Goal: Contribute content

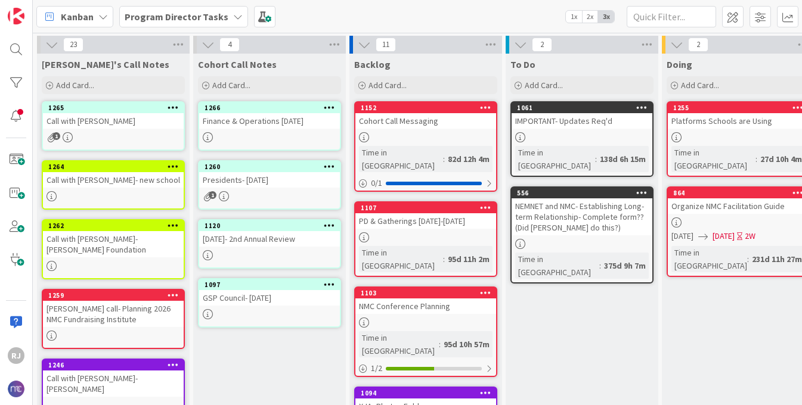
click at [82, 185] on div "Call with [PERSON_NAME]- new school" at bounding box center [113, 179] width 141 height 15
click at [82, 185] on div "23 Ros's Call Notes Add Card... 1265 Call with [PERSON_NAME] 1 1264 Call with […" at bounding box center [417, 219] width 769 height 373
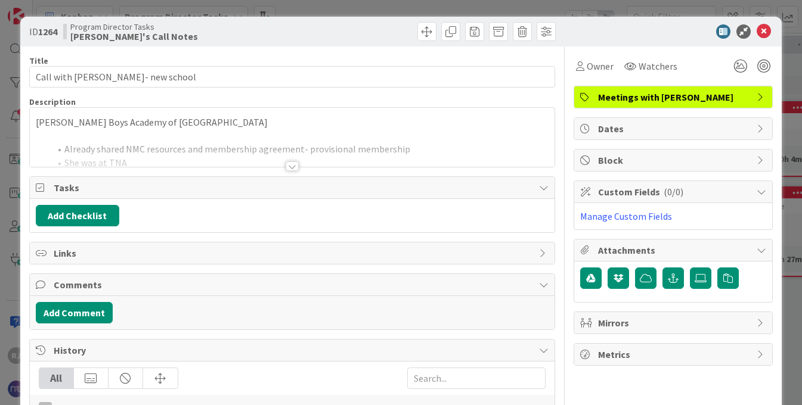
click at [297, 169] on div at bounding box center [292, 167] width 13 height 10
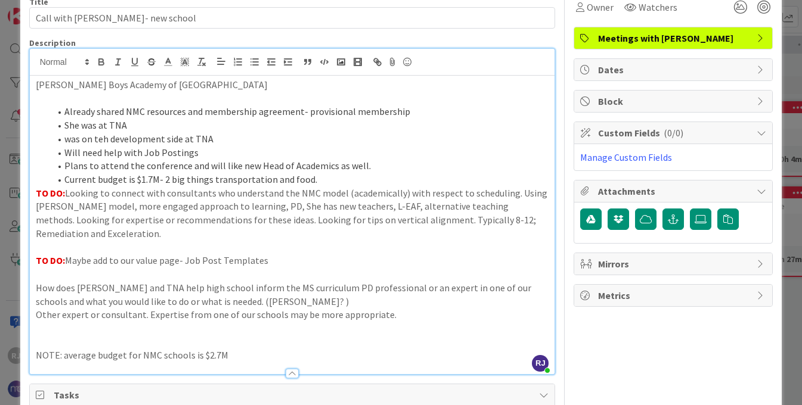
scroll to position [64, 0]
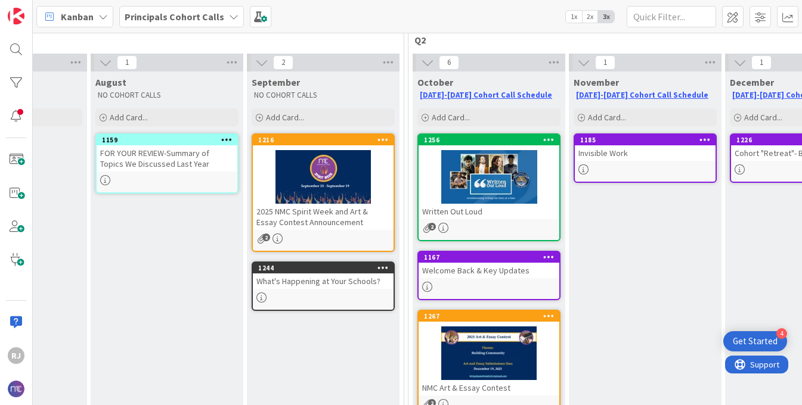
scroll to position [106, 119]
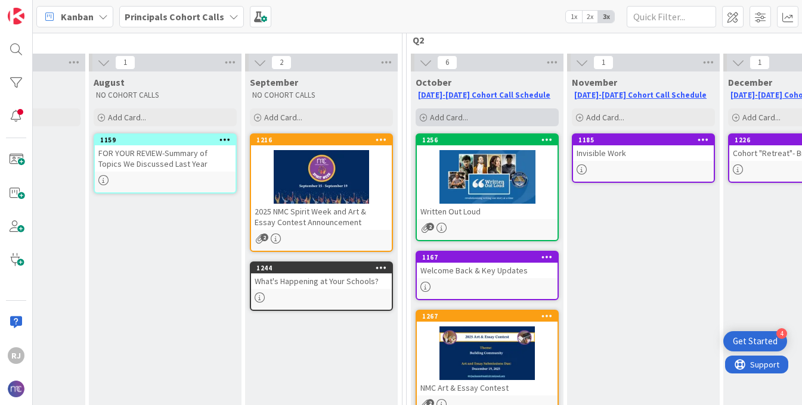
click at [461, 119] on span "Add Card..." at bounding box center [449, 117] width 38 height 11
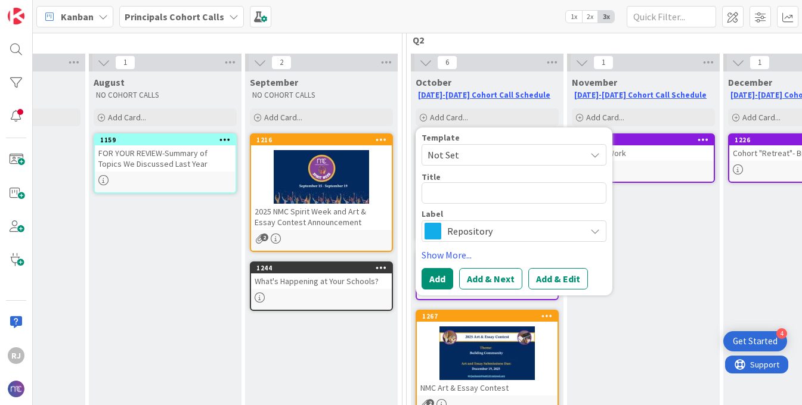
click at [481, 238] on span "Repository" at bounding box center [513, 231] width 132 height 17
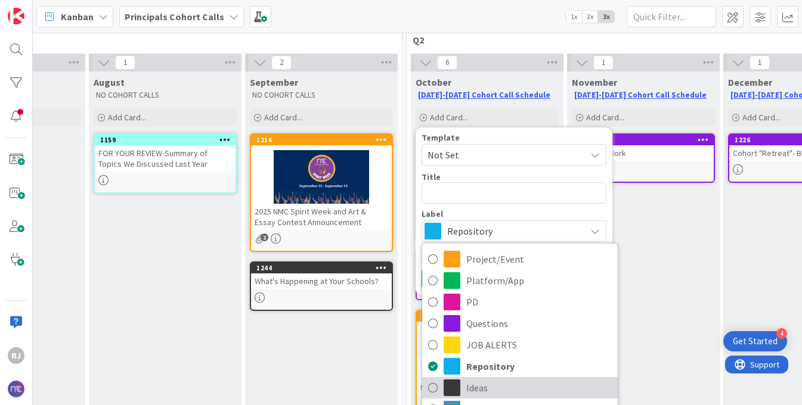
click at [483, 382] on span "Ideas" at bounding box center [538, 388] width 145 height 18
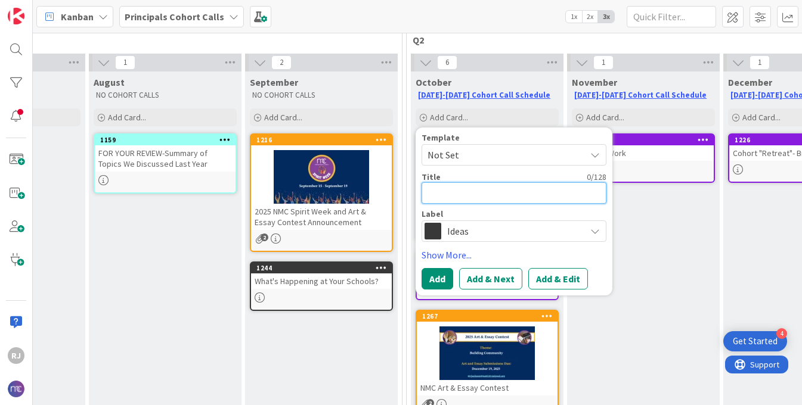
click at [457, 192] on textarea at bounding box center [513, 192] width 185 height 21
type textarea "x"
type textarea "M"
type textarea "x"
type textarea "ME"
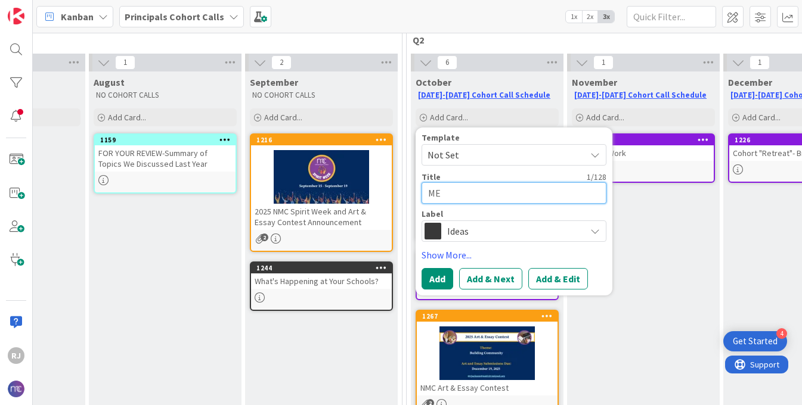
type textarea "x"
type textarea "MEM"
type textarea "x"
type textarea "MEMB"
type textarea "x"
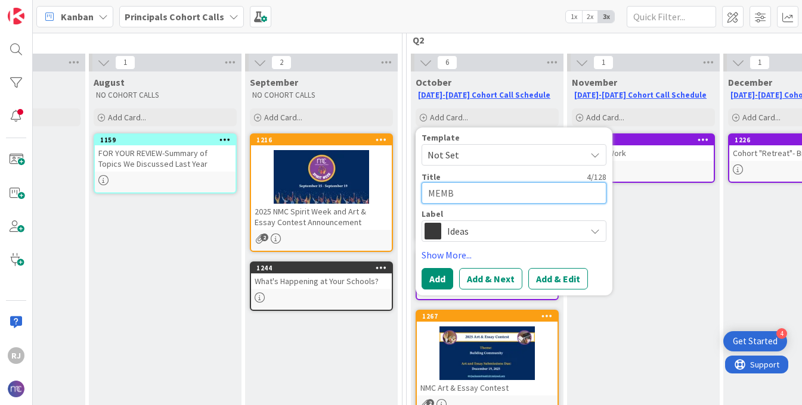
type textarea "MEMBE"
type textarea "x"
type textarea "MEMBER"
type textarea "x"
type textarea "MEMBER"
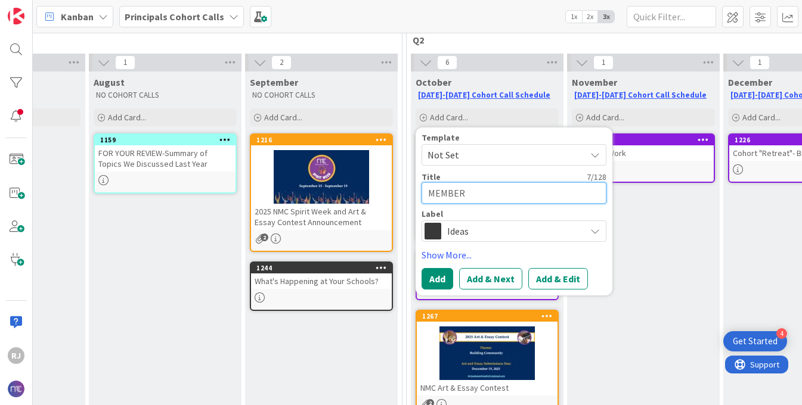
type textarea "x"
type textarea "MEMBER Q"
type textarea "x"
type textarea "MEMBER QU"
type textarea "x"
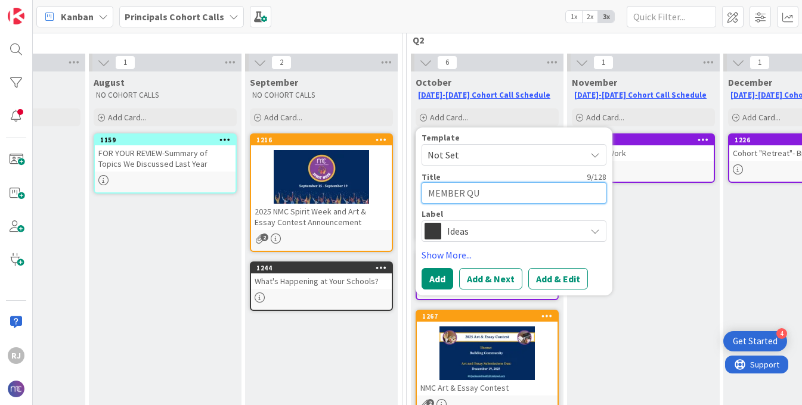
type textarea "MEMBER QUE"
type textarea "x"
type textarea "MEMBER QUES"
type textarea "x"
type textarea "MEMBER QUESTI"
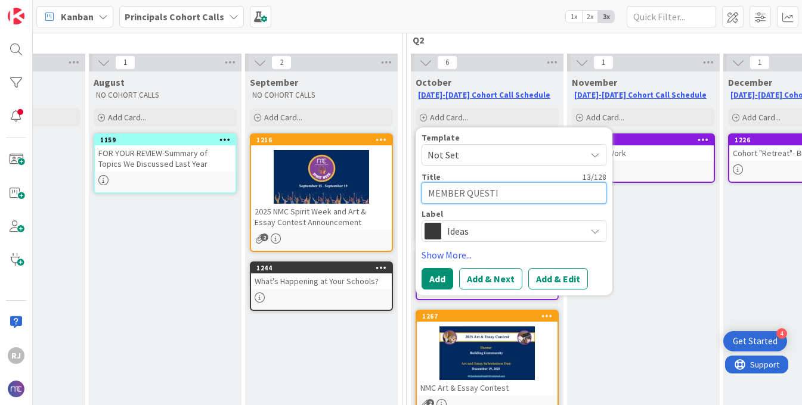
type textarea "x"
type textarea "MEMBER QUESTIO"
type textarea "x"
type textarea "MEMBER QUESTION"
type textarea "x"
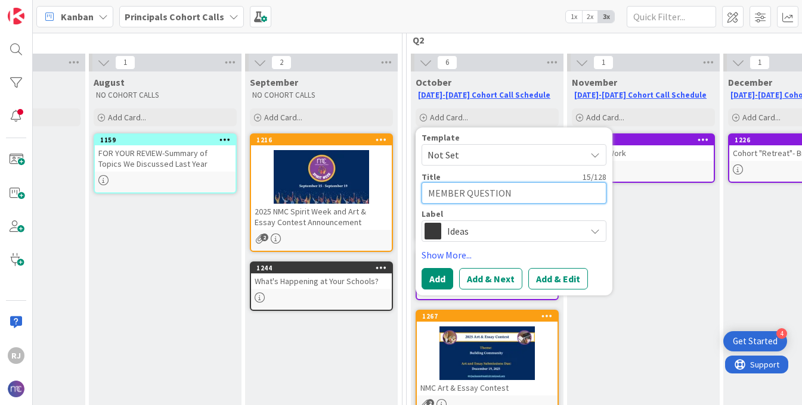
type textarea "MEMBER QUESTION:"
type textarea "x"
type textarea "MEMBER QUESTION:"
type textarea "x"
type textarea "MEMBER QUESTION: D"
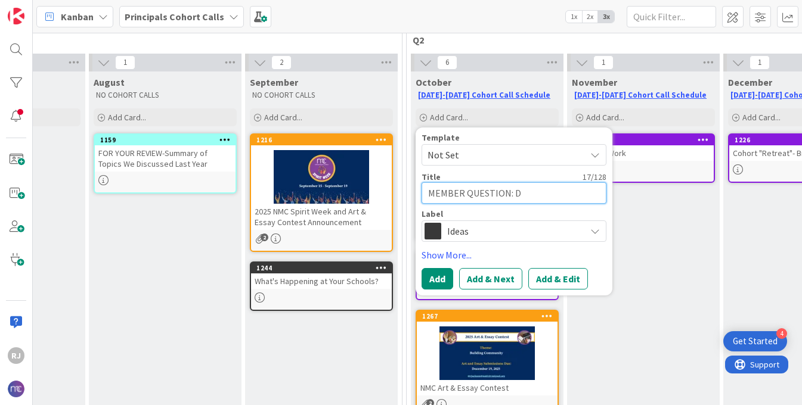
type textarea "x"
type textarea "MEMBER QUESTION: Do"
type textarea "x"
type textarea "MEMBER QUESTION: Doe"
type textarea "x"
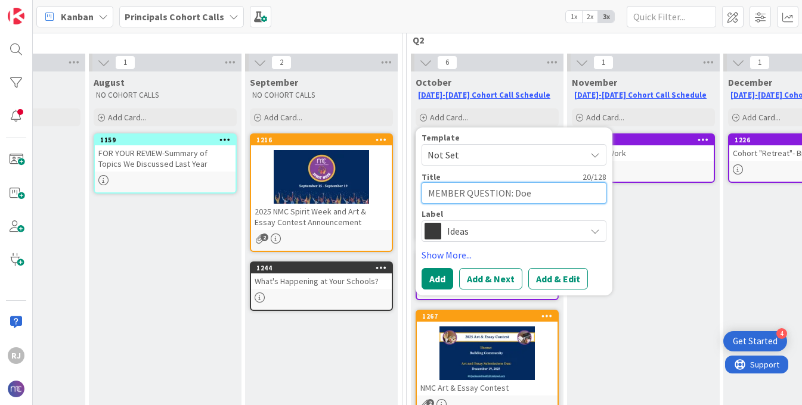
type textarea "MEMBER QUESTION: Does"
type textarea "x"
type textarea "MEMBER QUESTION: Does"
type textarea "x"
type textarea "MEMBER QUESTION: Does Y"
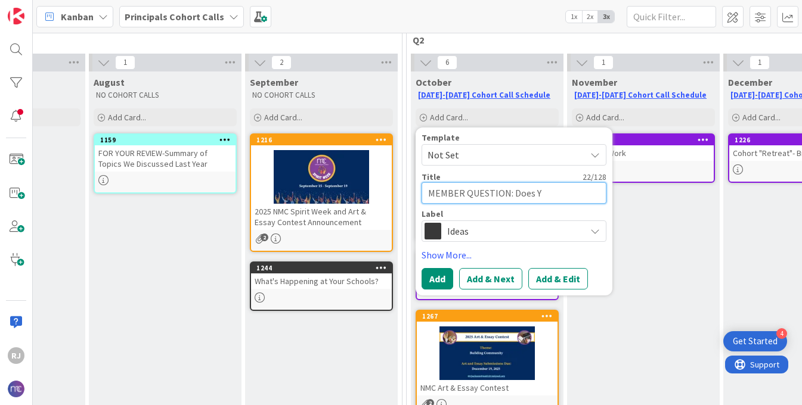
type textarea "x"
type textarea "MEMBER QUESTION: Does Yo"
type textarea "x"
type textarea "MEMBER QUESTION: Does You"
type textarea "x"
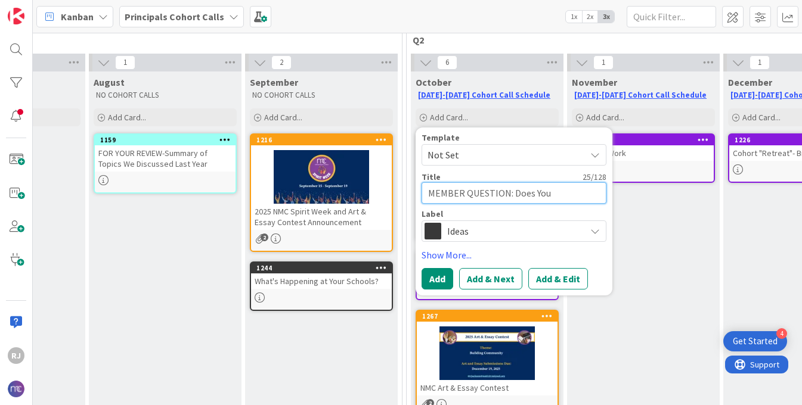
type textarea "MEMBER QUESTION: Does Your"
type textarea "x"
type textarea "MEMBER QUESTION: Does Your"
type textarea "x"
type textarea "MEMBER QUESTION: Does Your S"
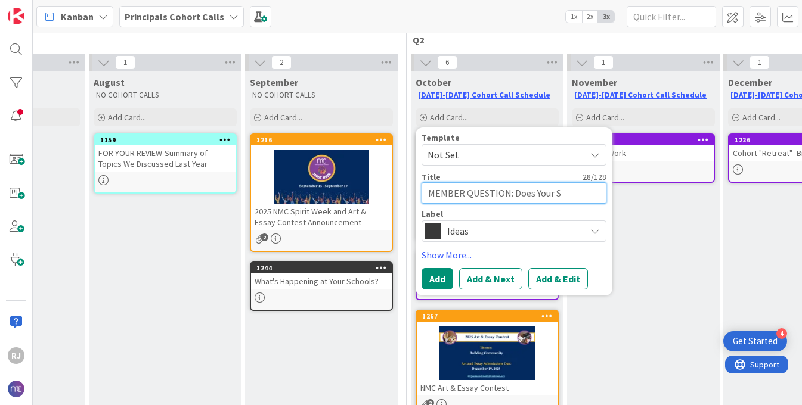
type textarea "x"
type textarea "MEMBER QUESTION: Does Your Sc"
type textarea "x"
type textarea "MEMBER QUESTION: Does Your Sch"
type textarea "x"
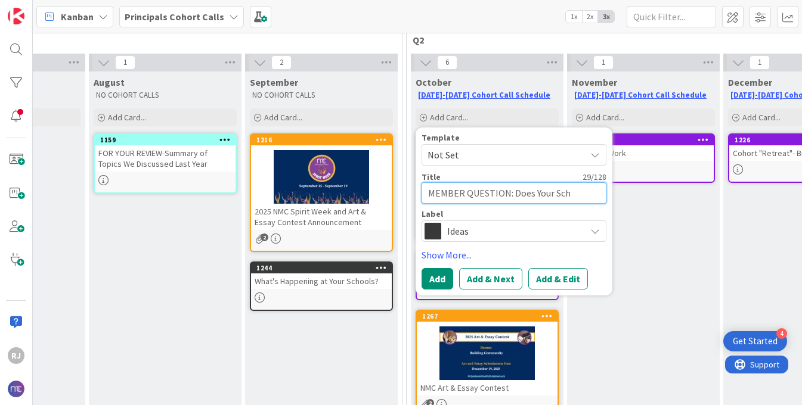
type textarea "MEMBER QUESTION: Does Your Scho"
type textarea "x"
type textarea "MEMBER QUESTION: Does Your Schoo"
type textarea "x"
type textarea "MEMBER QUESTION: Does Your School"
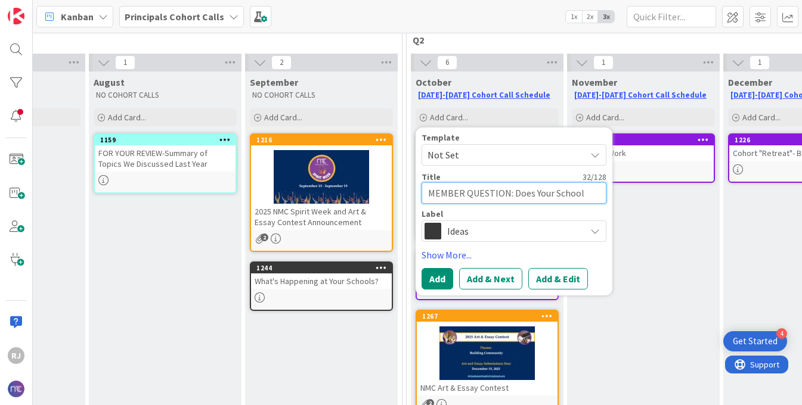
type textarea "x"
type textarea "MEMBER QUESTION: Does Your School"
type textarea "x"
type textarea "MEMBER QUESTION: Does Your School U"
type textarea "x"
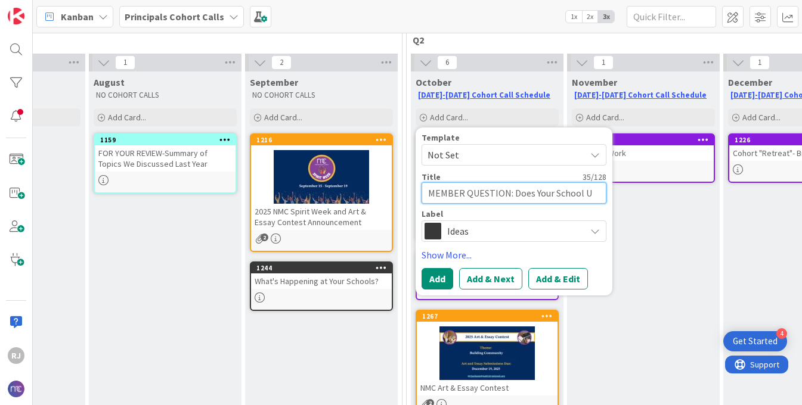
type textarea "MEMBER QUESTION: Does Your School Us"
type textarea "x"
type textarea "MEMBER QUESTION: Does Your School Use"
type textarea "x"
type textarea "MEMBER QUESTION: Does Your School Use"
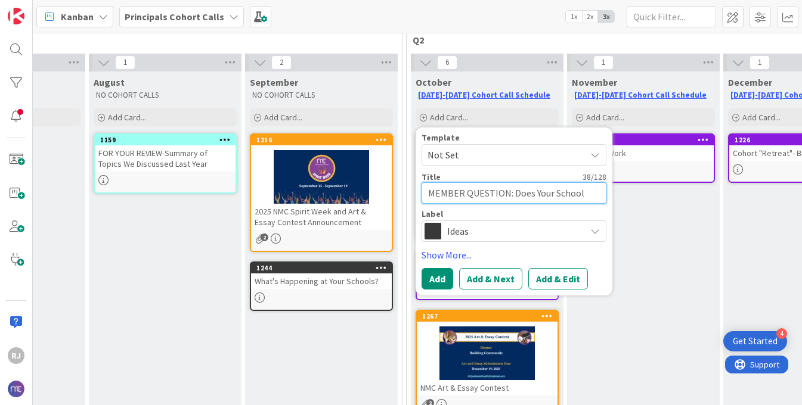
type textarea "x"
type textarea "MEMBER QUESTION: Does Your School Use A"
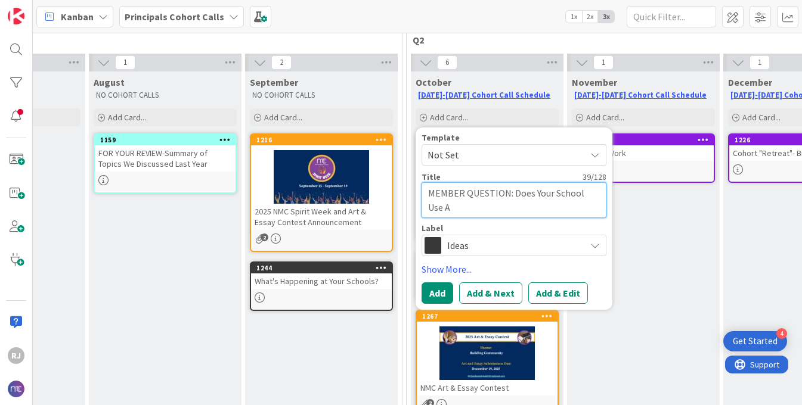
type textarea "x"
type textarea "MEMBER QUESTION: Does Your School Use Al"
type textarea "x"
type textarea "MEMBER QUESTION: Does Your School Use Alt"
type textarea "x"
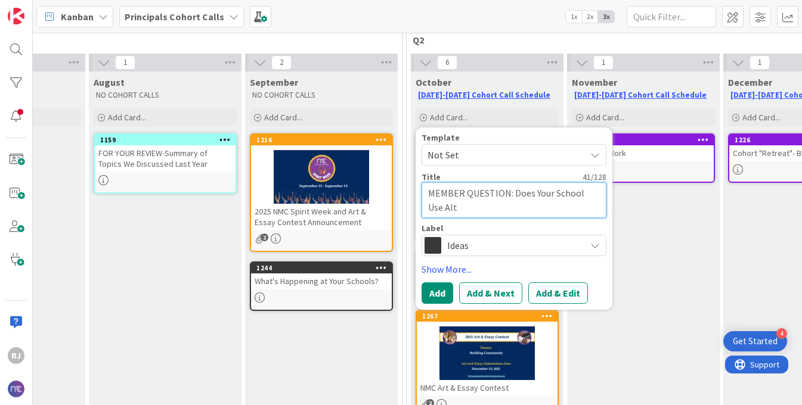
type textarea "MEMBER QUESTION: Does Your School Use Alte"
type textarea "x"
type textarea "MEMBER QUESTION: Does Your School Use Alter"
type textarea "x"
type textarea "MEMBER QUESTION: Does Your School Use Altern"
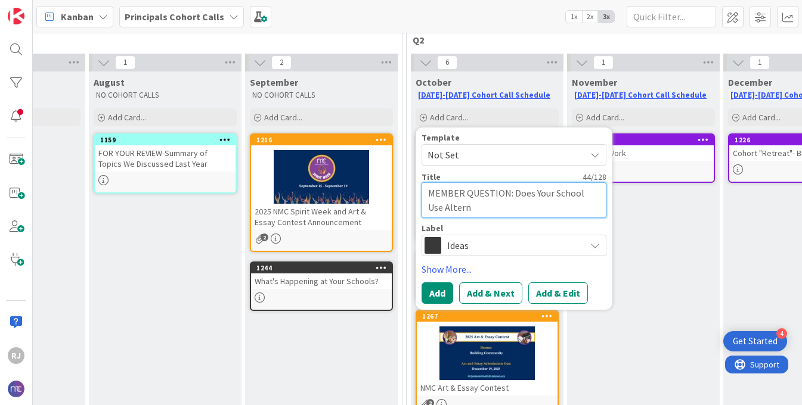
type textarea "x"
type textarea "MEMBER QUESTION: Does Your School Use Alterna"
type textarea "x"
type textarea "MEMBER QUESTION: Does Your School Use Alternat"
type textarea "x"
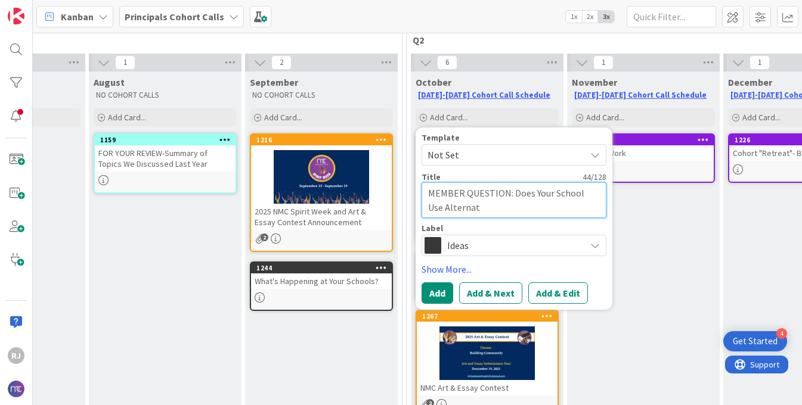
type textarea "MEMBER QUESTION: Does Your School Use Alternati"
type textarea "x"
type textarea "MEMBER QUESTION: Does Your School Use Alternativ"
type textarea "x"
type textarea "MEMBER QUESTION: Does Your School Use Alternative"
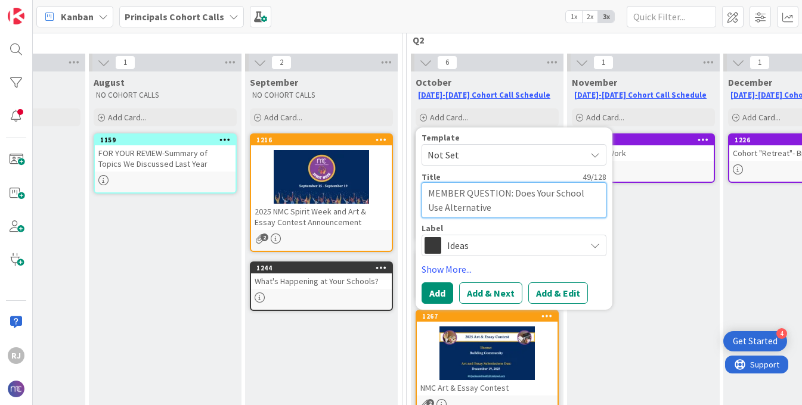
type textarea "x"
type textarea "MEMBER QUESTION: Does Your School Use Alternative"
type textarea "x"
type textarea "MEMBER QUESTION: Does Your School Use Alternative Te"
type textarea "x"
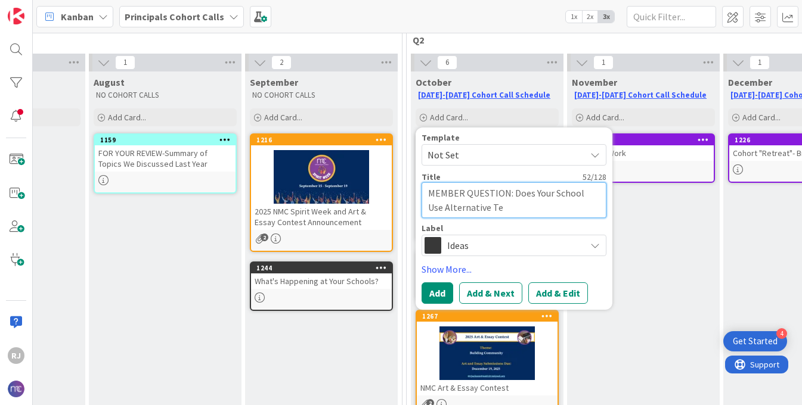
type textarea "MEMBER QUESTION: Does Your School Use Alternative Tea"
type textarea "x"
type textarea "MEMBER QUESTION: Does Your School Use Alternative Teac"
type textarea "x"
type textarea "MEMBER QUESTION: Does Your School Use Alternative Teach"
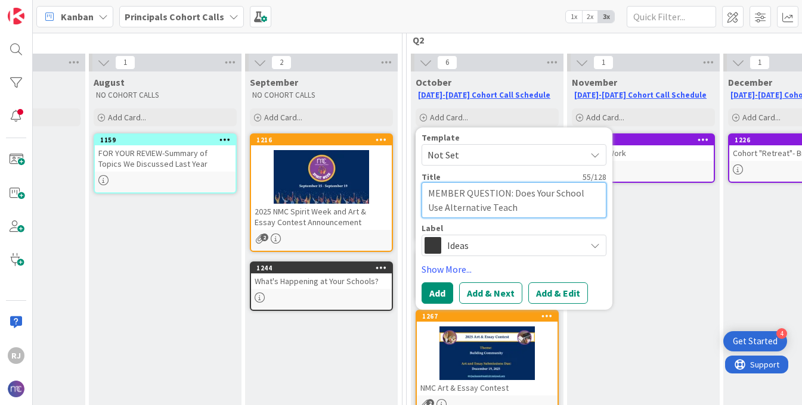
type textarea "x"
type textarea "MEMBER QUESTION: Does Your School Use Alternative Teachi"
type textarea "x"
type textarea "MEMBER QUESTION: Does Your School Use Alternative Teachin"
type textarea "x"
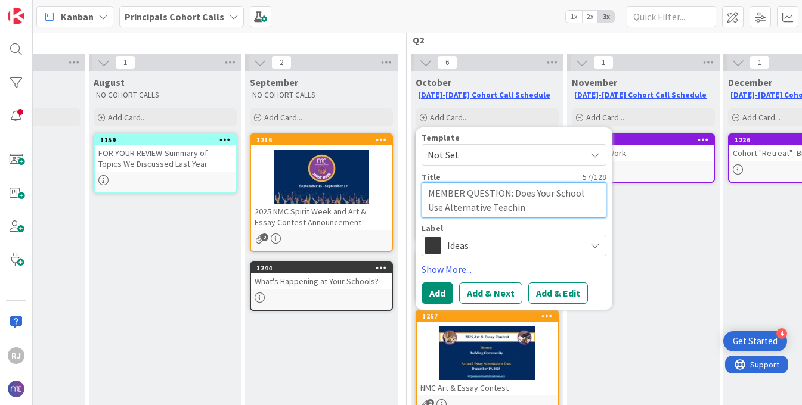
type textarea "MEMBER QUESTION: Does Your School Use Alternative Teaching"
type textarea "x"
type textarea "MEMBER QUESTION: Does Your School Use Alternative Teaching"
type textarea "x"
type textarea "MEMBER QUESTION: Does Your School Use Alternative Teaching M"
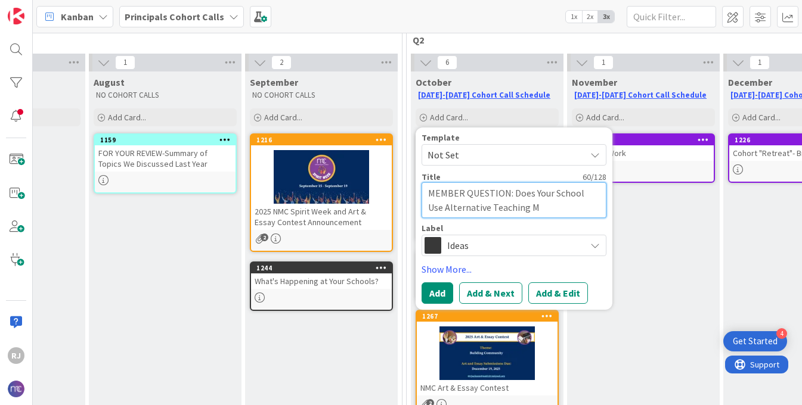
type textarea "x"
type textarea "MEMBER QUESTION: Does Your School Use Alternative Teaching Me"
type textarea "x"
type textarea "MEMBER QUESTION: Does Your School Use Alternative Teaching Meth"
type textarea "x"
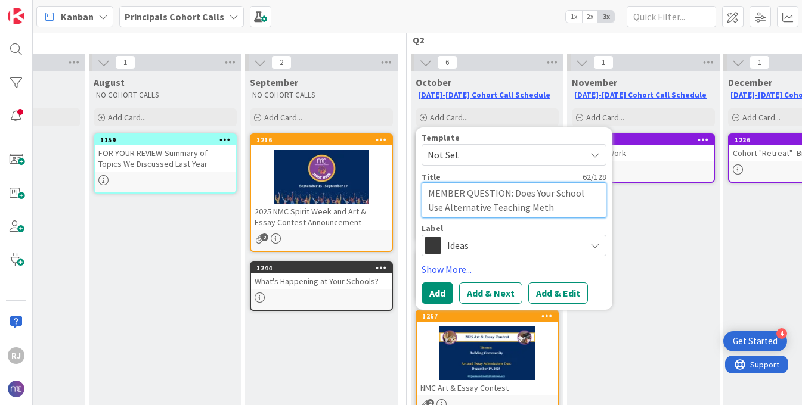
type textarea "MEMBER QUESTION: Does Your School Use Alternative Teaching Metho"
type textarea "x"
type textarea "MEMBER QUESTION: Does Your School Use Alternative Teaching Method"
type textarea "x"
type textarea "MEMBER QUESTION: Does Your School Use Alternative Teaching Methods"
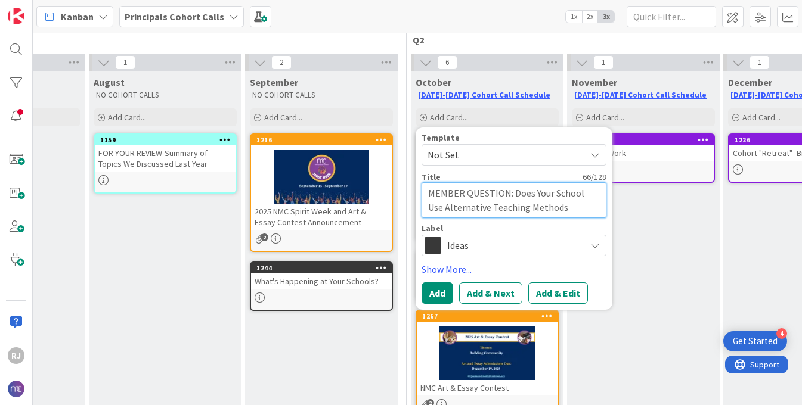
type textarea "x"
type textarea "MEMBER QUESTION: Does Your School Use Alternative Teaching Methods?"
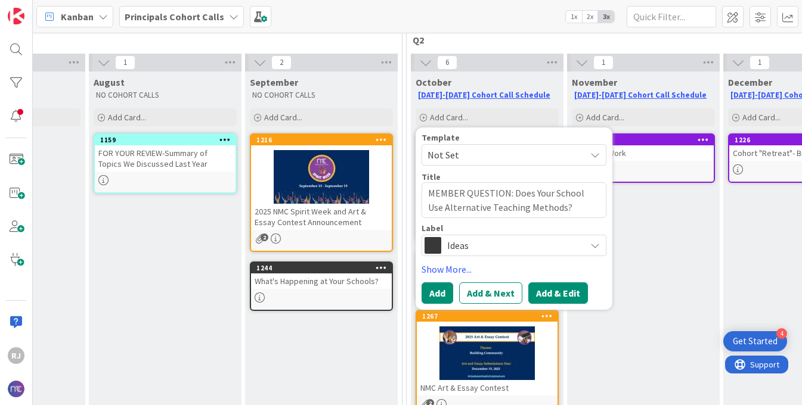
click at [559, 294] on button "Add & Edit" at bounding box center [558, 293] width 60 height 21
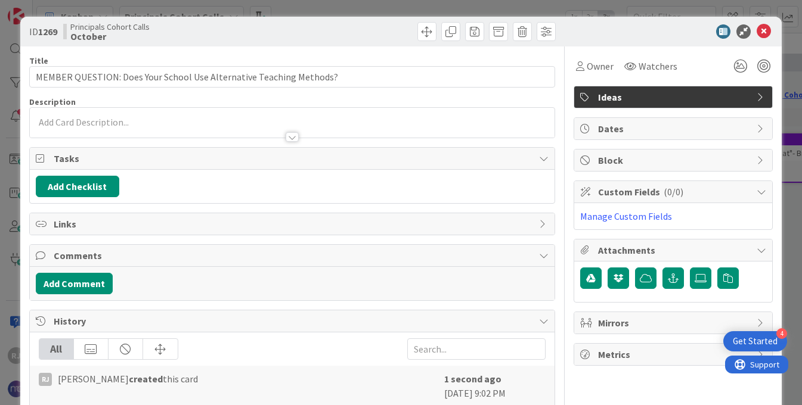
click at [358, 125] on div at bounding box center [292, 131] width 525 height 13
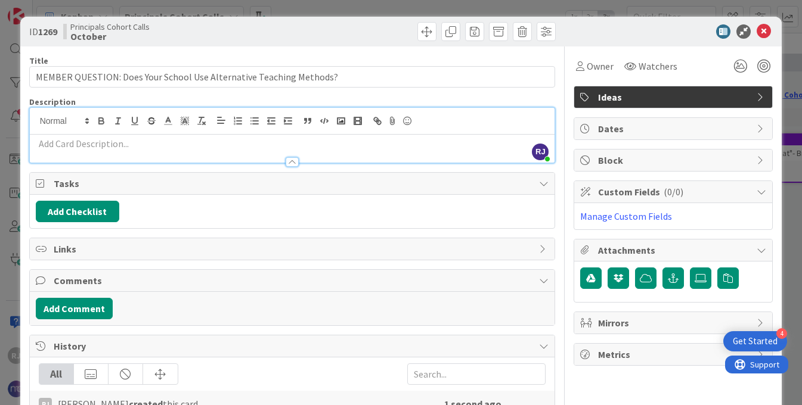
click at [269, 147] on p at bounding box center [292, 144] width 513 height 14
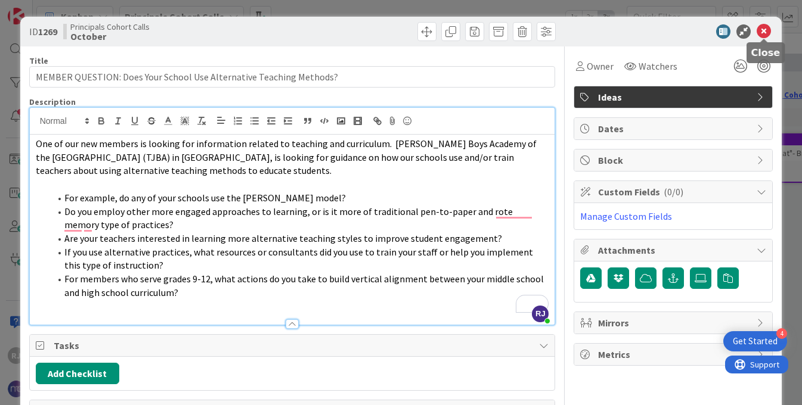
click at [760, 35] on icon at bounding box center [763, 31] width 14 height 14
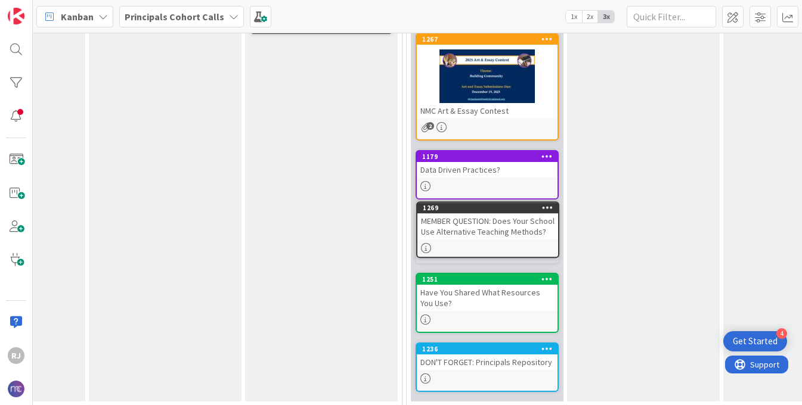
scroll to position [384, 119]
